Goal: Check status

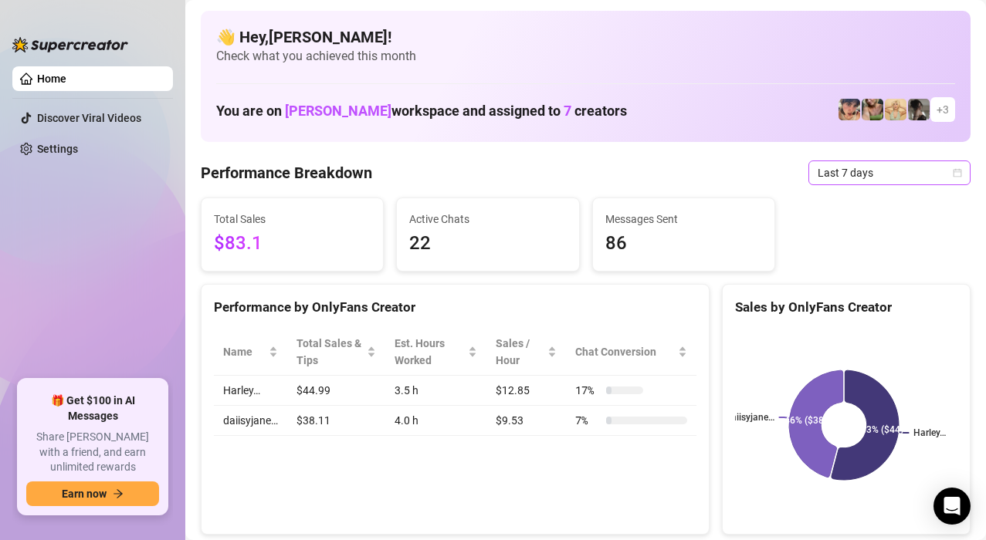
click at [897, 170] on span "Last 7 days" at bounding box center [890, 172] width 144 height 23
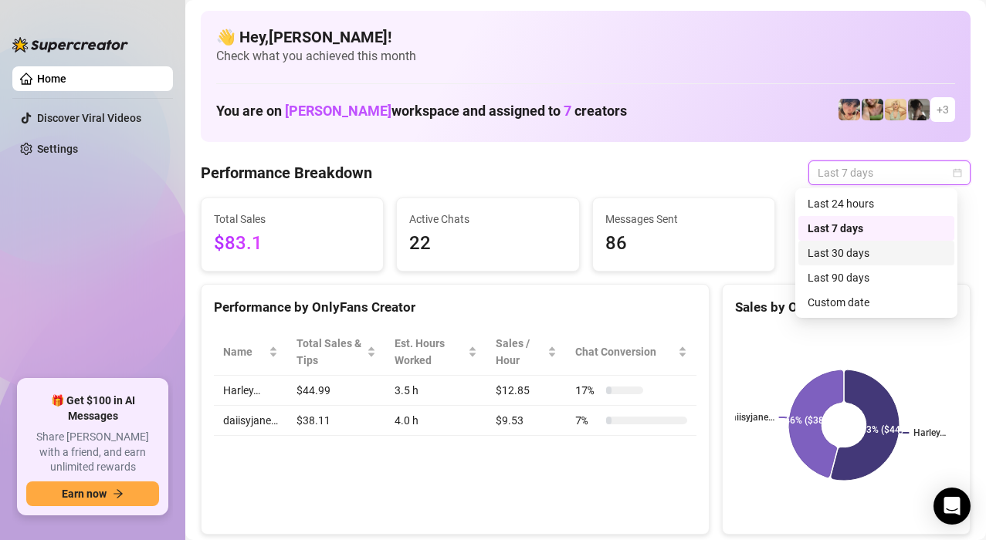
click at [866, 253] on div "Last 30 days" at bounding box center [876, 253] width 137 height 17
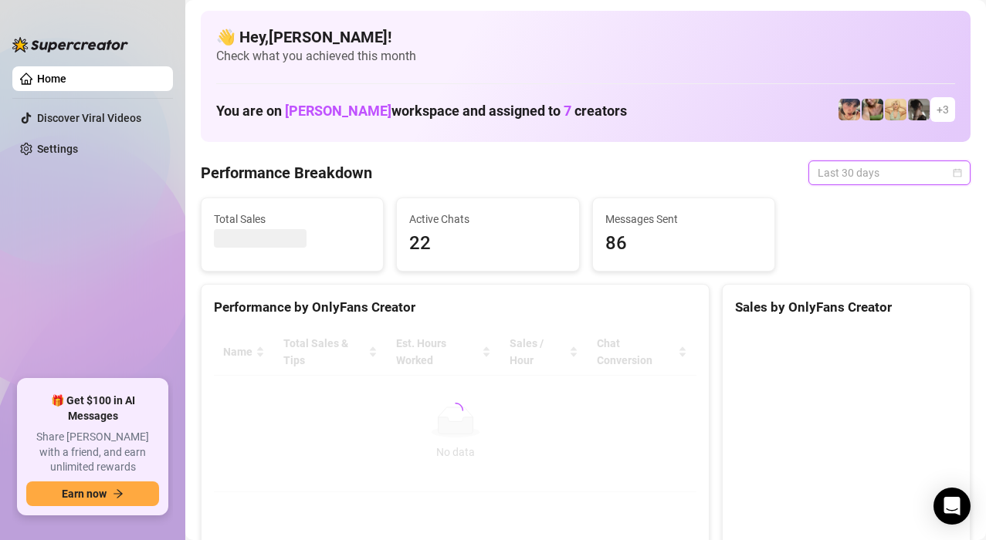
click at [881, 179] on span "Last 30 days" at bounding box center [890, 172] width 144 height 23
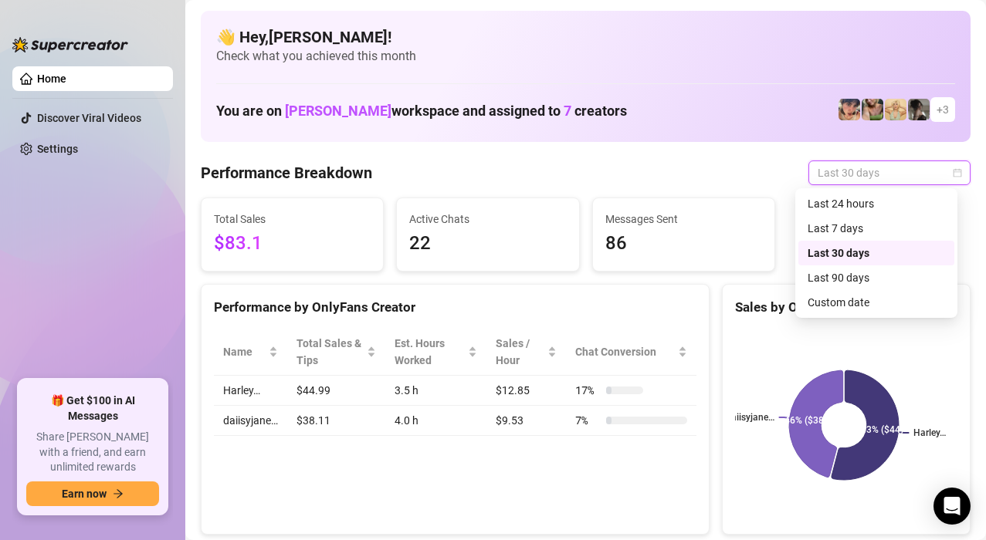
click at [781, 235] on div "Total Sales $83.1 Active Chats 22 Messages Sent 86" at bounding box center [586, 235] width 782 height 74
click at [841, 171] on span "Last 30 days" at bounding box center [890, 172] width 144 height 23
click at [837, 226] on div "Last 7 days" at bounding box center [876, 228] width 137 height 17
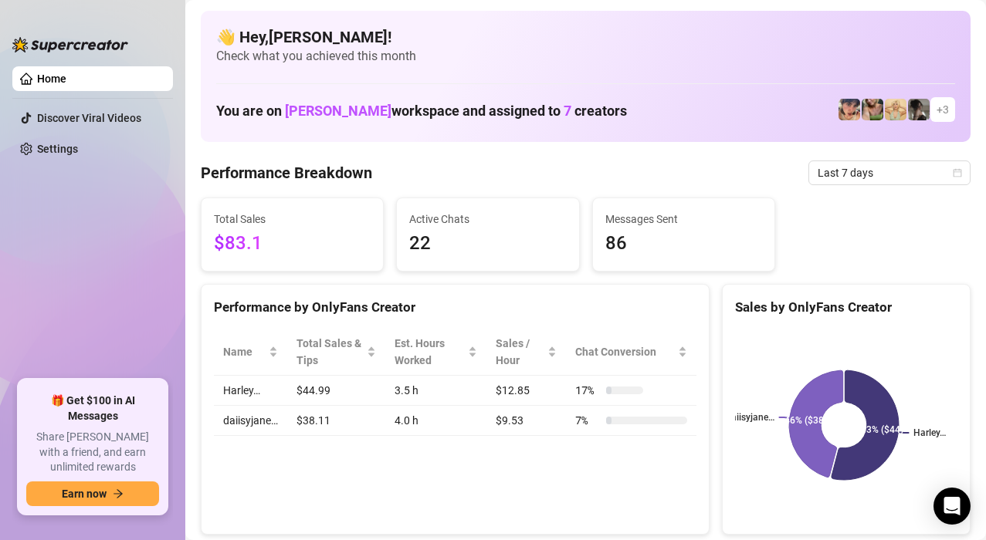
drag, startPoint x: 657, startPoint y: 101, endPoint x: 744, endPoint y: 202, distance: 133.0
click at [657, 101] on div "You are on Riley Hasken workspace and assigned to 7 creators + 3" at bounding box center [585, 109] width 739 height 33
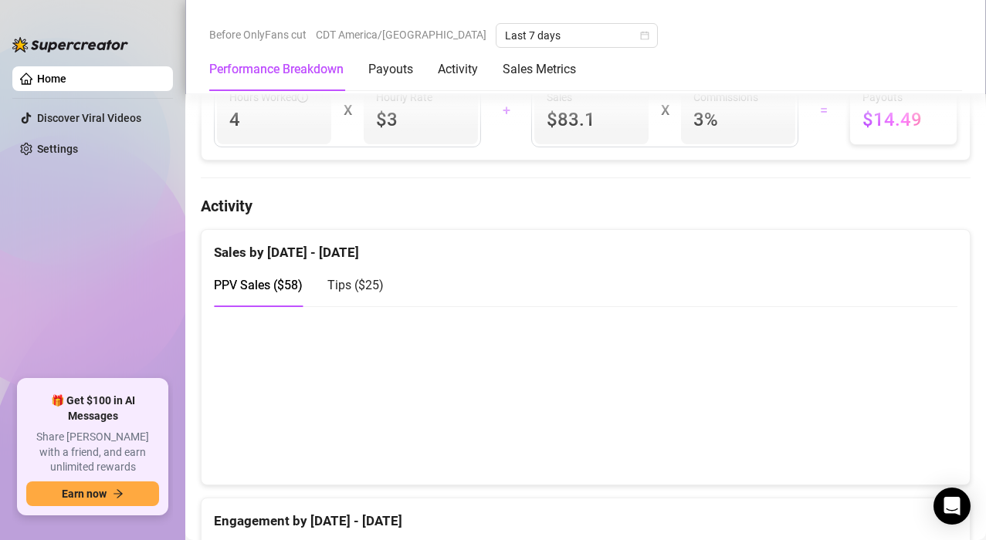
scroll to position [659, 0]
click at [379, 283] on span "Tips ( $25 )" at bounding box center [355, 284] width 56 height 15
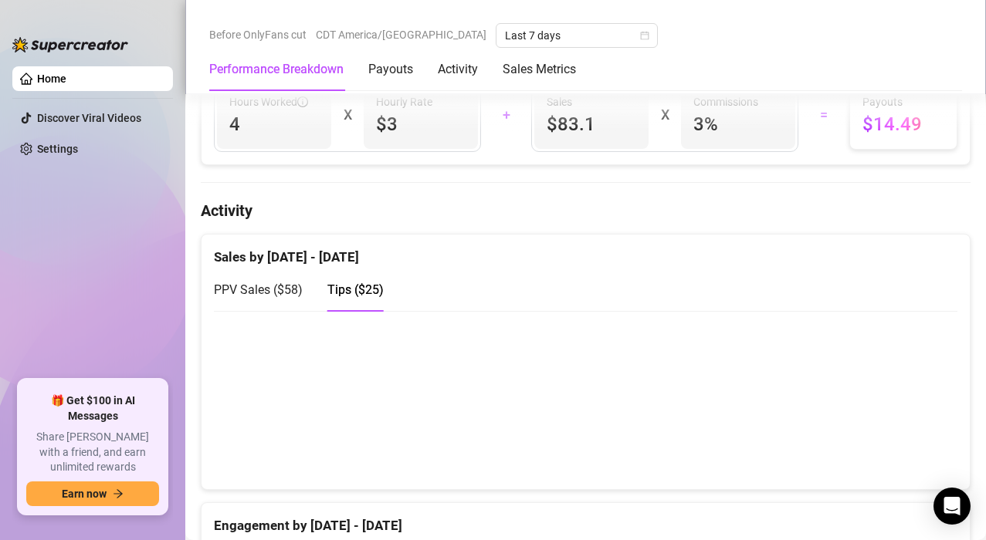
scroll to position [645, 0]
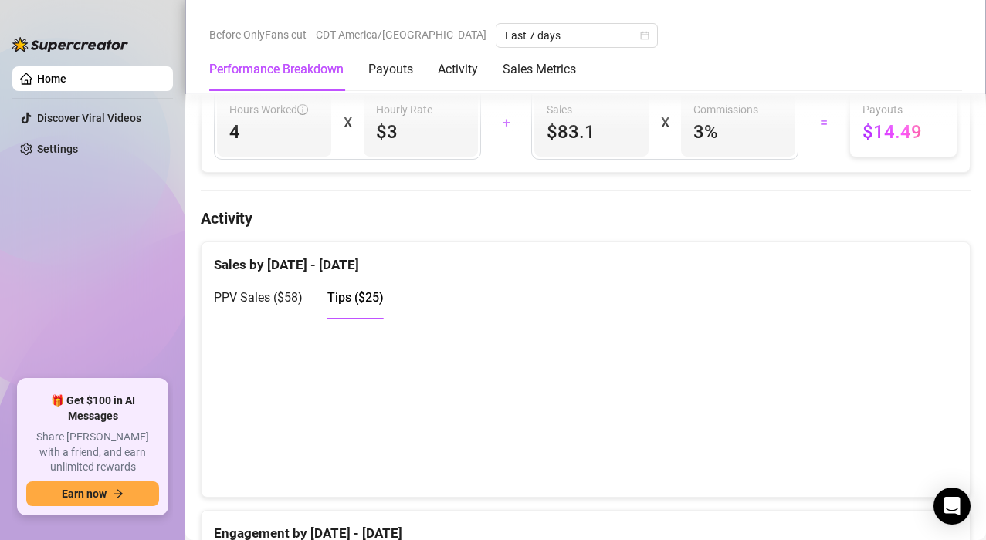
click at [280, 305] on div "PPV Sales ( $58 )" at bounding box center [258, 297] width 89 height 19
click at [357, 297] on span "Tips ( $25 )" at bounding box center [355, 297] width 56 height 15
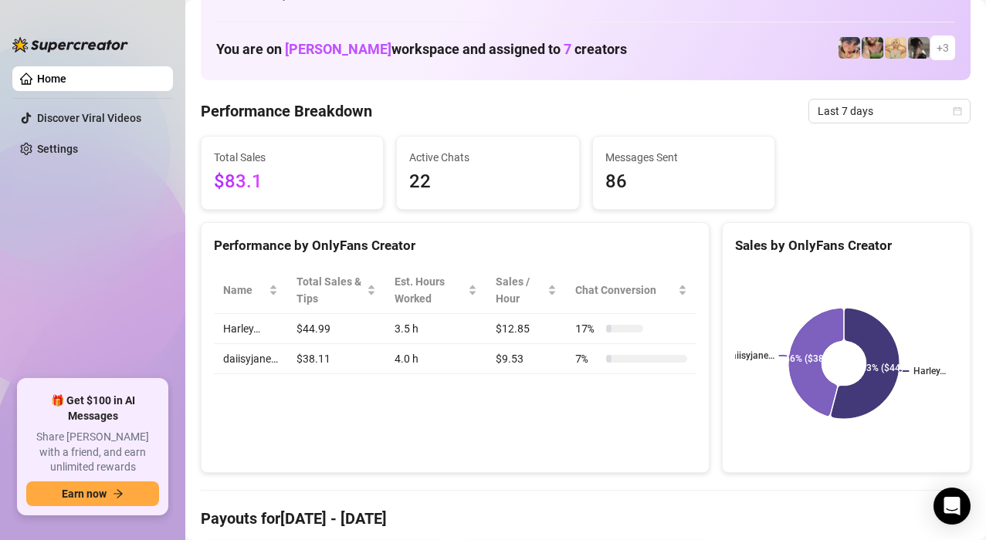
scroll to position [0, 0]
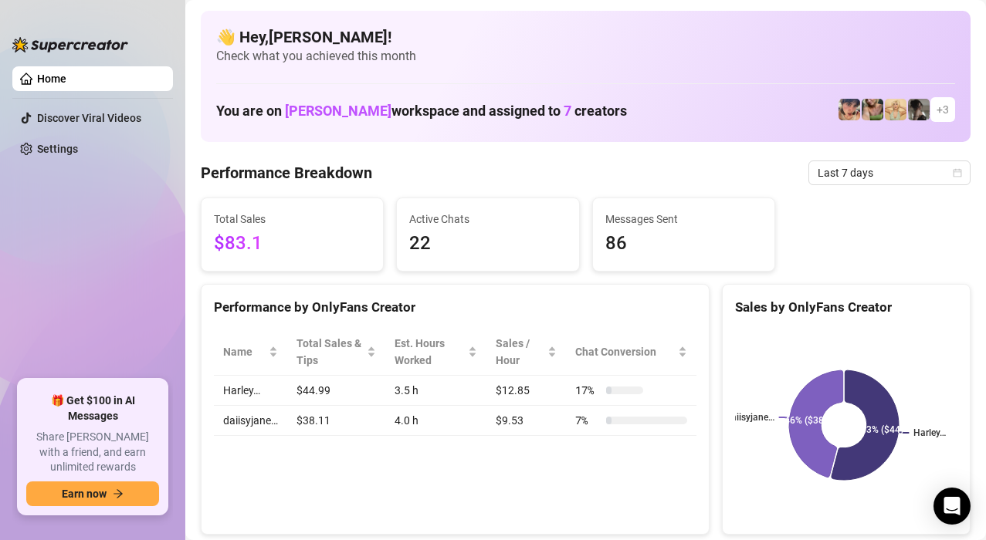
click at [378, 56] on span "Check what you achieved this month" at bounding box center [585, 56] width 739 height 17
click at [656, 57] on span "Check what you achieved this month" at bounding box center [585, 56] width 739 height 17
